Goal: Task Accomplishment & Management: Use online tool/utility

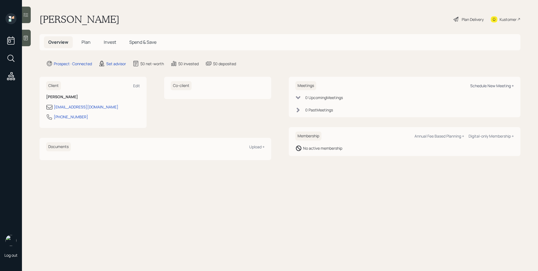
click at [483, 86] on div "Schedule New Meeting +" at bounding box center [492, 85] width 44 height 5
select select "round-[PERSON_NAME]"
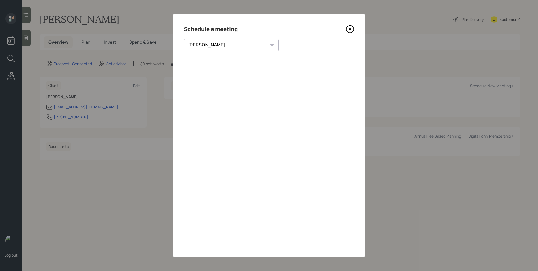
click at [228, 47] on select "[PERSON_NAME] [PERSON_NAME] [PERSON_NAME] [PERSON_NAME] [PERSON_NAME] [PERSON_N…" at bounding box center [231, 45] width 95 height 12
click at [353, 29] on icon at bounding box center [350, 29] width 8 height 8
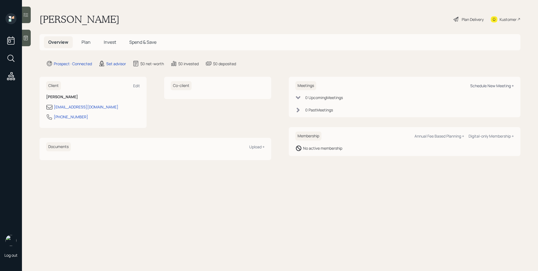
click at [485, 84] on div "Schedule New Meeting +" at bounding box center [492, 85] width 44 height 5
select select "round-[PERSON_NAME]"
